Goal: Task Accomplishment & Management: Manage account settings

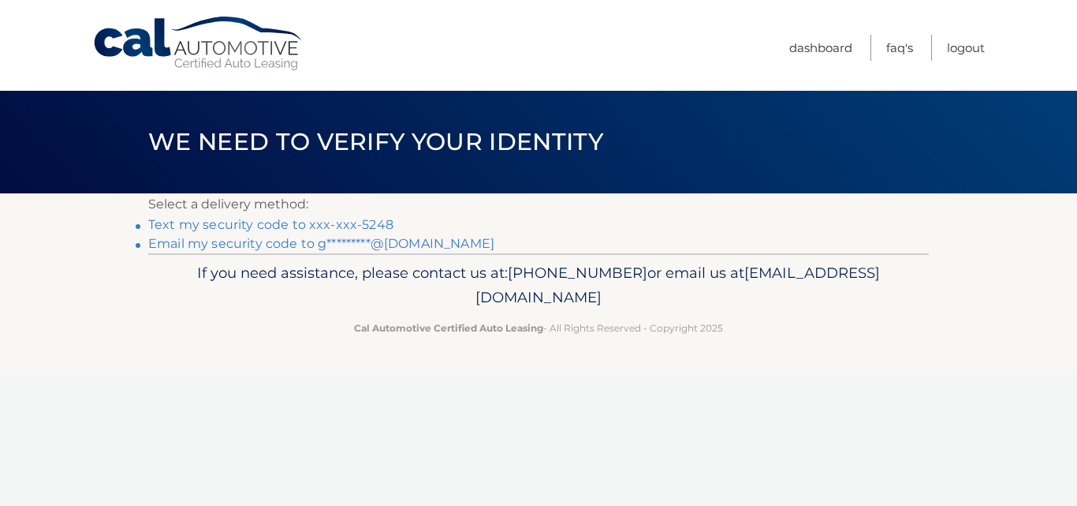
click at [377, 229] on link "Text my security code to xxx-xxx-5248" at bounding box center [270, 224] width 245 height 15
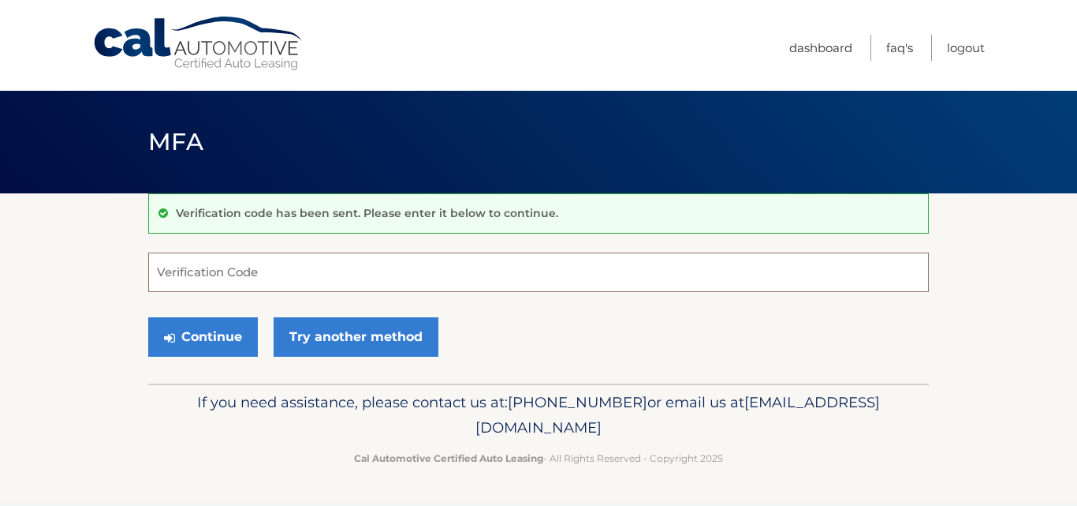
click at [328, 264] on input "Verification Code" at bounding box center [538, 271] width 781 height 39
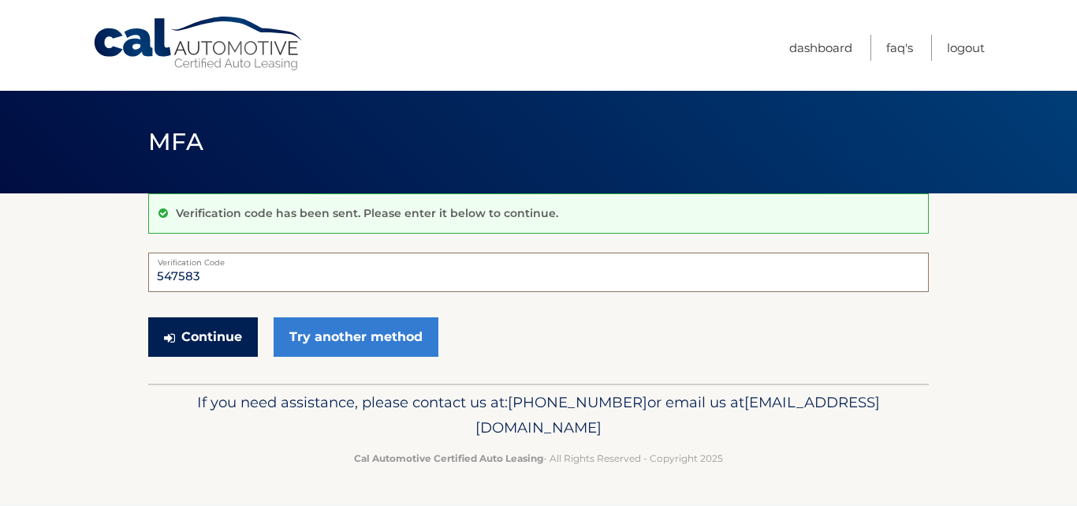
type input "547583"
click at [203, 345] on button "Continue" at bounding box center [203, 336] width 110 height 39
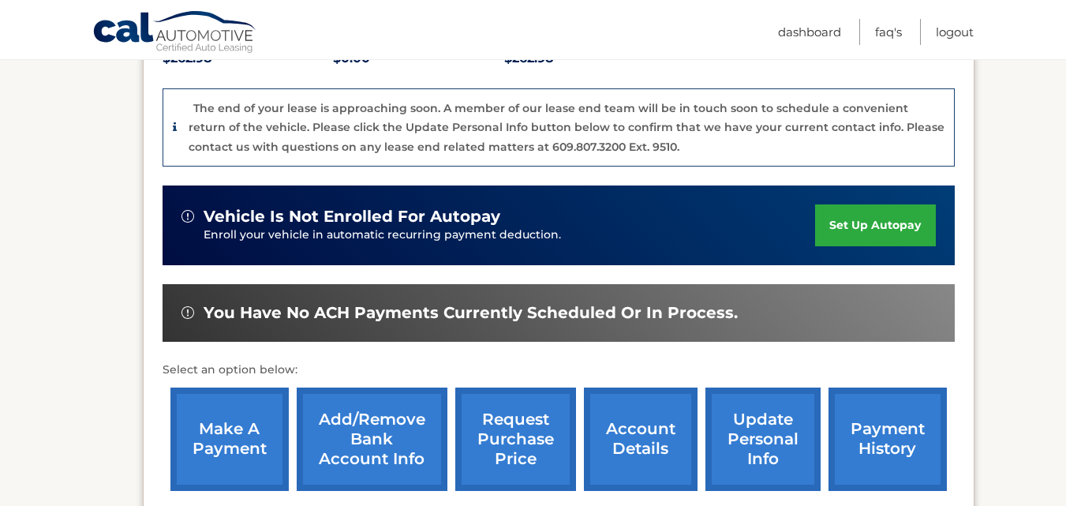
scroll to position [391, 0]
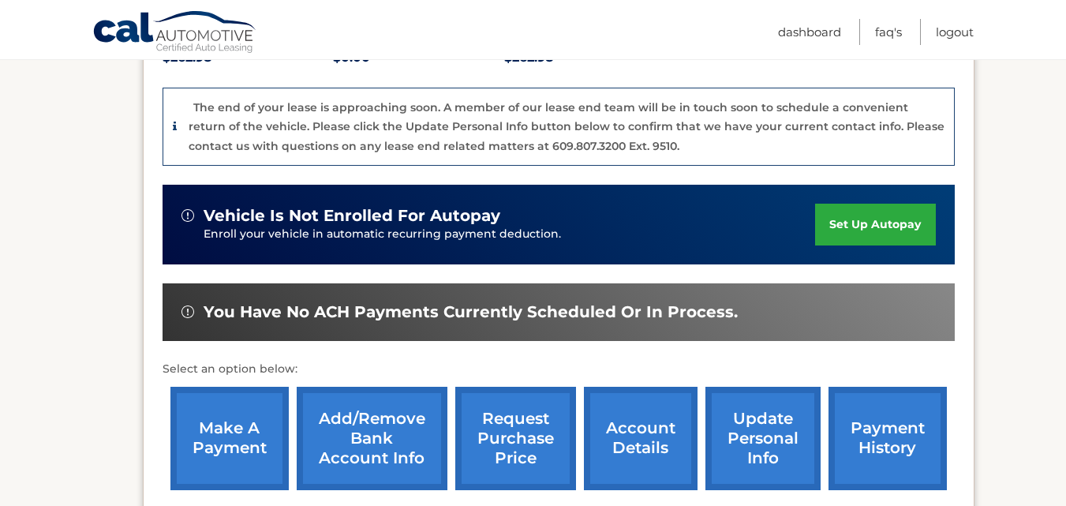
click at [256, 392] on link "make a payment" at bounding box center [229, 437] width 118 height 103
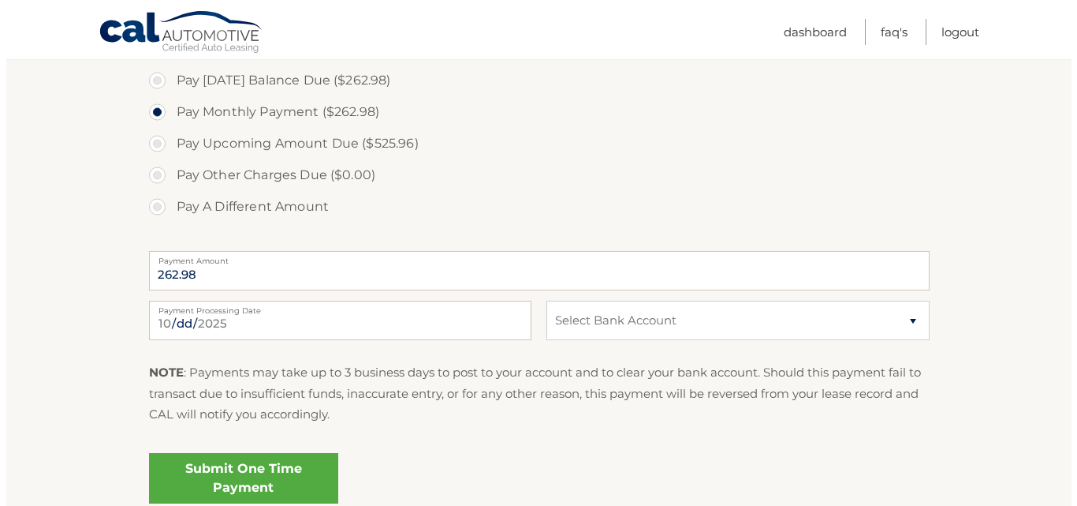
scroll to position [549, 0]
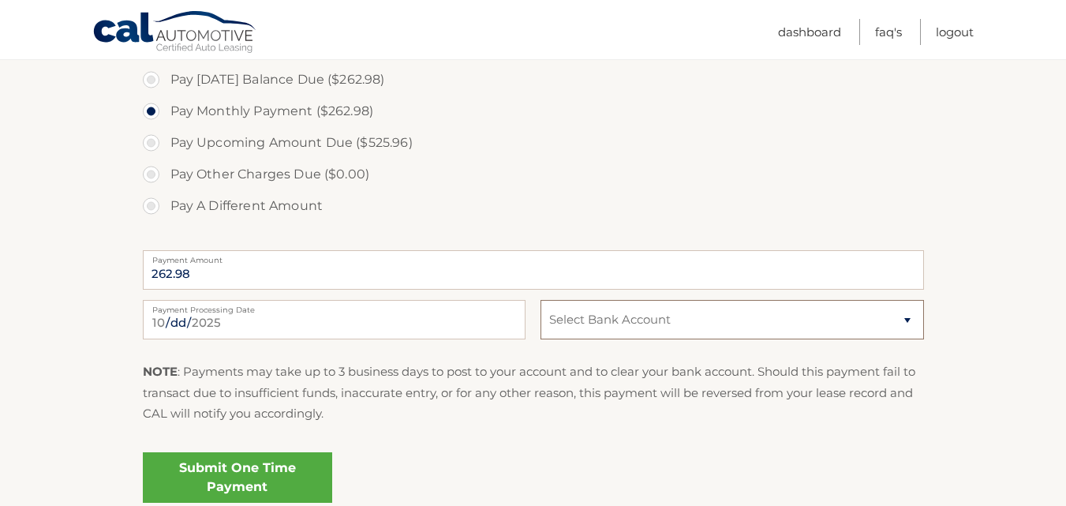
click at [900, 319] on select "Select Bank Account Checking TEACHERS FCU *****8685 Checking BANK OF AMERICA, N…" at bounding box center [731, 319] width 383 height 39
select select "NTIxY2RlZjUtNDFhOS00YWRmLWFiZjktNTM4YTcxZDgzODhm"
click at [540, 300] on select "Select Bank Account Checking TEACHERS FCU *****8685 Checking BANK OF AMERICA, N…" at bounding box center [731, 319] width 383 height 39
click at [315, 477] on link "Submit One Time Payment" at bounding box center [237, 477] width 189 height 50
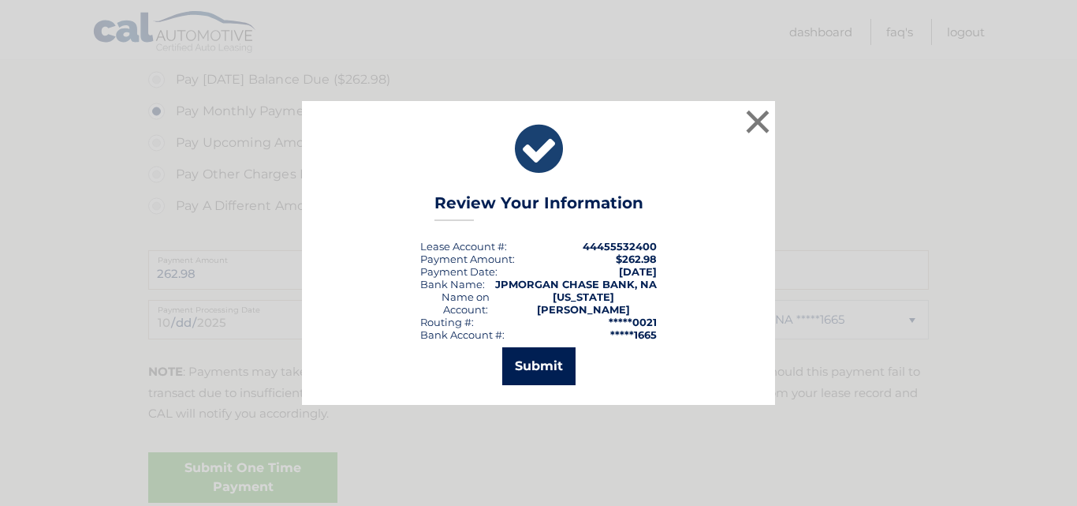
click at [538, 357] on button "Submit" at bounding box center [538, 366] width 73 height 38
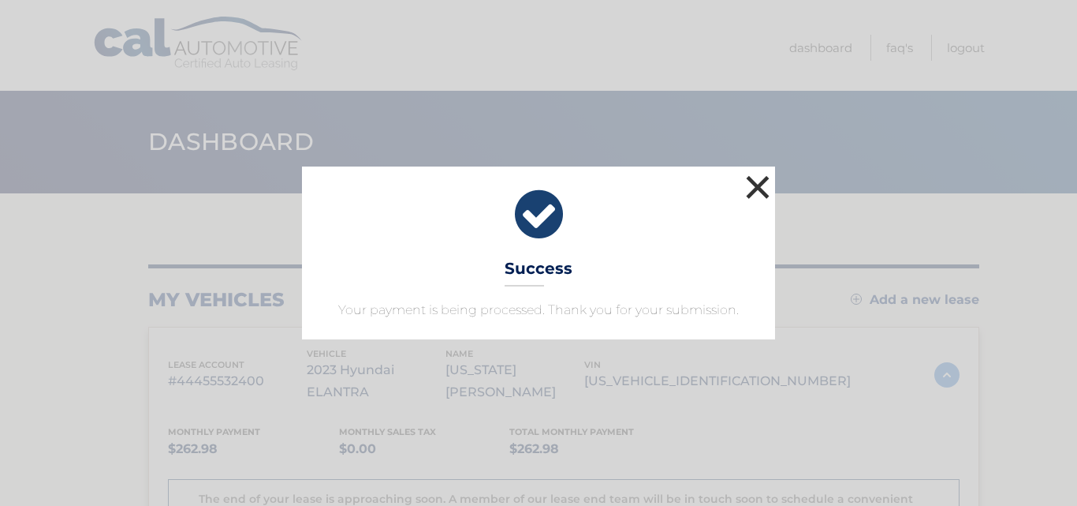
click at [755, 192] on button "×" at bounding box center [758, 187] width 32 height 32
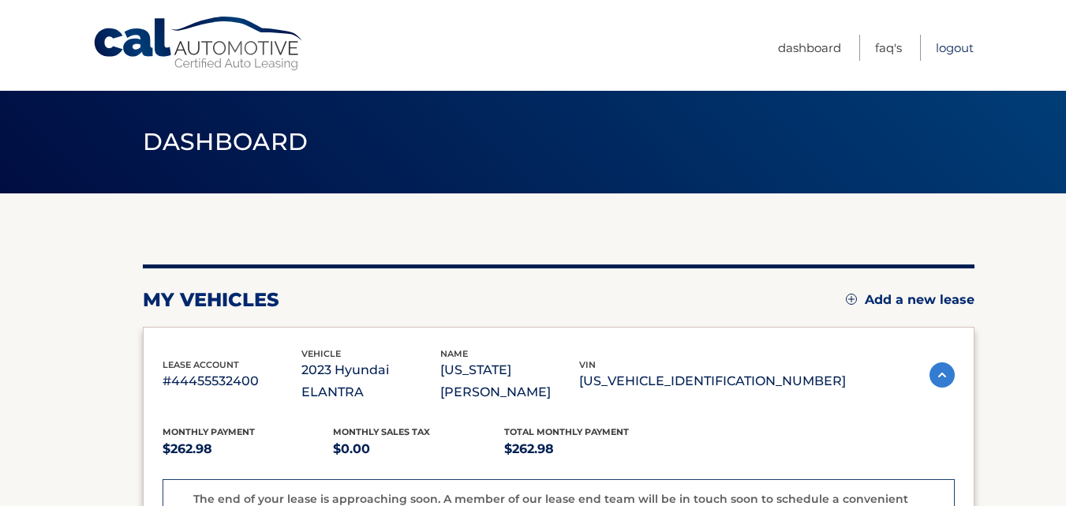
click at [950, 46] on link "Logout" at bounding box center [954, 48] width 38 height 26
